Goal: Communication & Community: Answer question/provide support

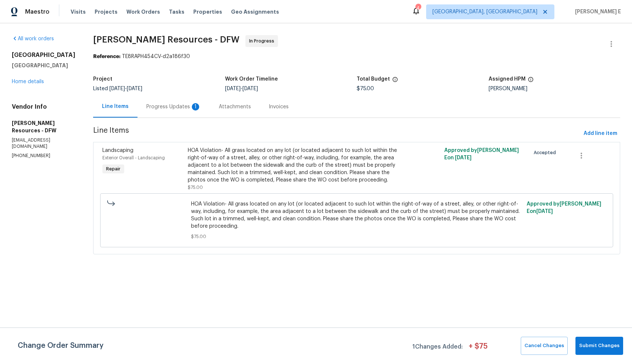
click at [187, 107] on div "Progress Updates 1" at bounding box center [173, 106] width 55 height 7
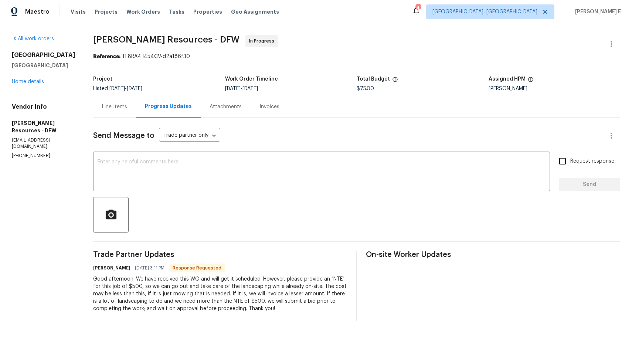
click at [133, 114] on div "Line Items" at bounding box center [114, 107] width 43 height 22
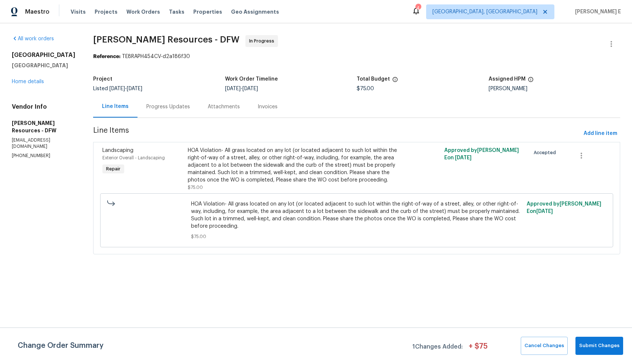
click at [167, 111] on div "Progress Updates" at bounding box center [168, 107] width 61 height 22
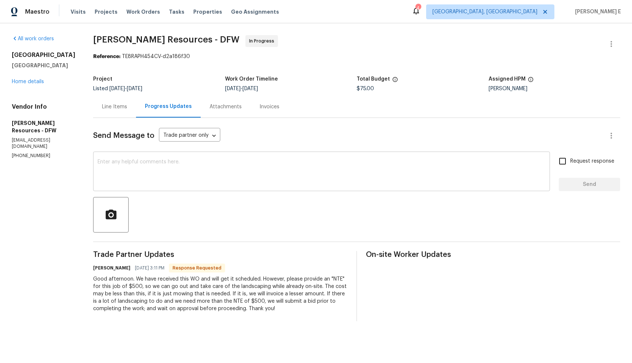
click at [205, 162] on textarea at bounding box center [322, 172] width 448 height 26
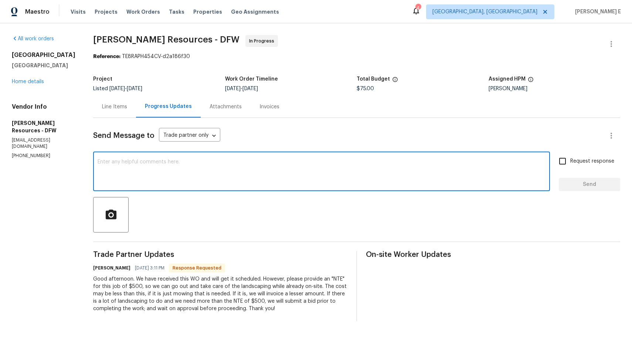
click at [126, 108] on div "Line Items" at bounding box center [114, 106] width 25 height 7
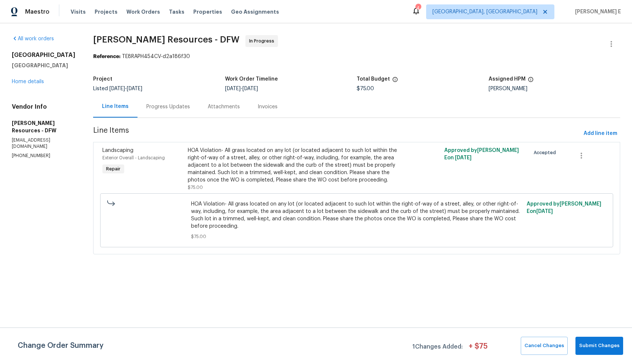
click at [257, 178] on div "HOA Violation- All grass located on any lot (or located adjacent to such lot wi…" at bounding box center [292, 165] width 209 height 37
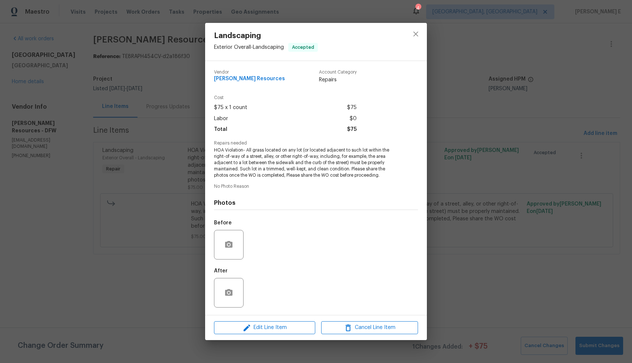
click at [171, 285] on div "Landscaping Exterior Overall - Landscaping Accepted Vendor [PERSON_NAME] Resour…" at bounding box center [316, 181] width 632 height 363
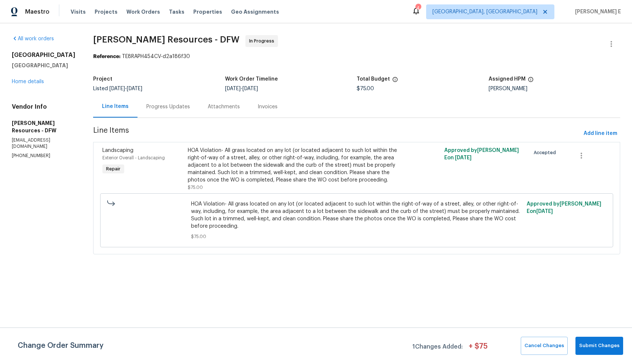
click at [177, 104] on div "Progress Updates" at bounding box center [168, 106] width 44 height 7
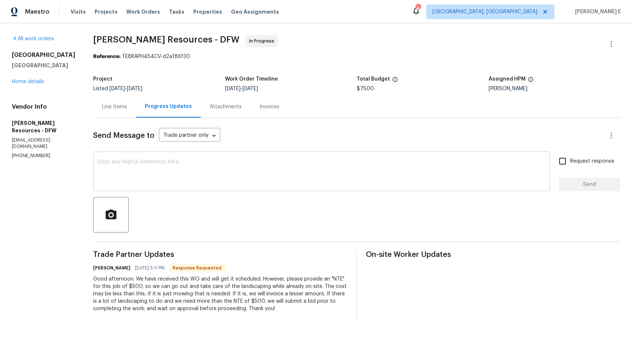
click at [220, 169] on textarea at bounding box center [322, 172] width 448 height 26
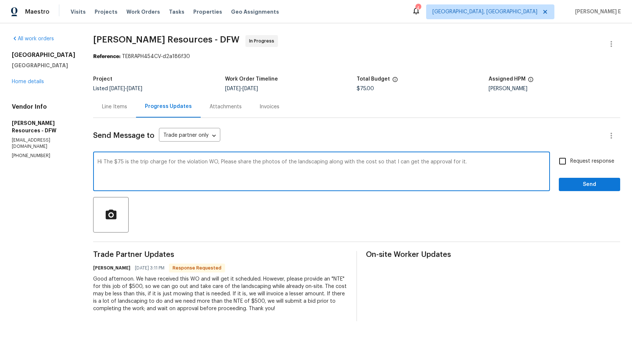
type textarea "Hi The $75 is the trip charge for the violation WO, Please share the photos of …"
click at [559, 160] on input "Request response" at bounding box center [563, 161] width 16 height 16
checkbox input "true"
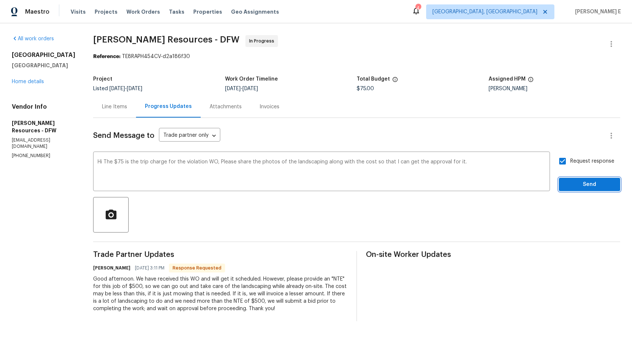
click at [573, 182] on span "Send" at bounding box center [590, 184] width 50 height 9
